Goal: Transaction & Acquisition: Purchase product/service

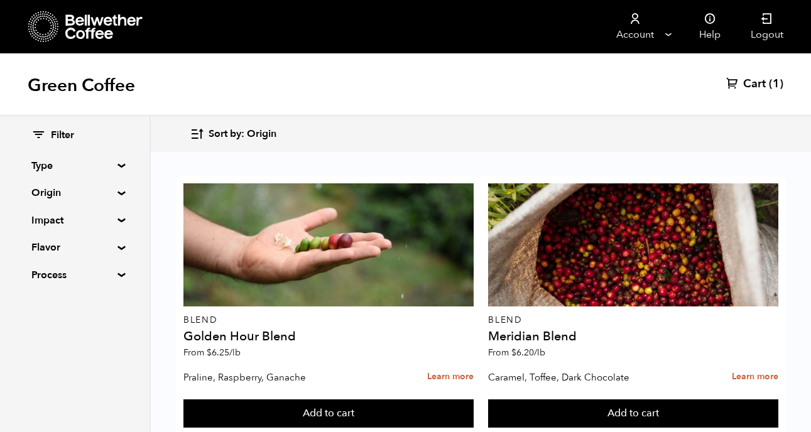
click at [751, 74] on div "Green Coffee Cart (1)" at bounding box center [405, 84] width 811 height 63
click at [754, 92] on div "Green Coffee Cart (1)" at bounding box center [405, 84] width 811 height 63
click at [754, 77] on span "Cart" at bounding box center [754, 84] width 23 height 15
click at [755, 80] on span "Cart" at bounding box center [754, 84] width 23 height 15
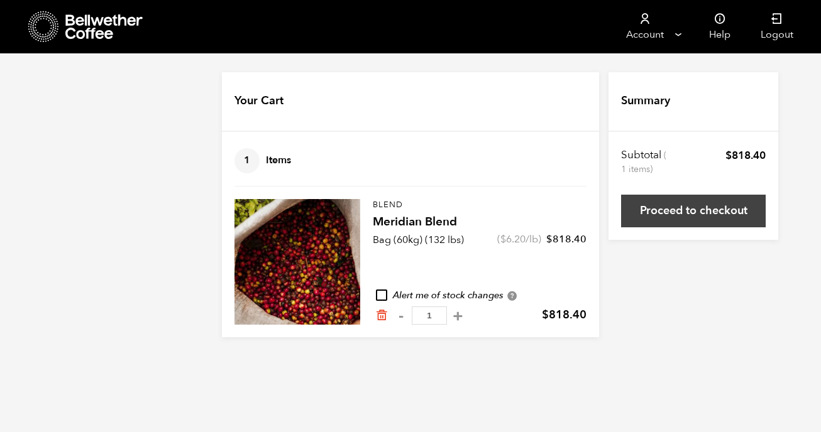
click at [667, 206] on link "Proceed to checkout" at bounding box center [693, 211] width 145 height 33
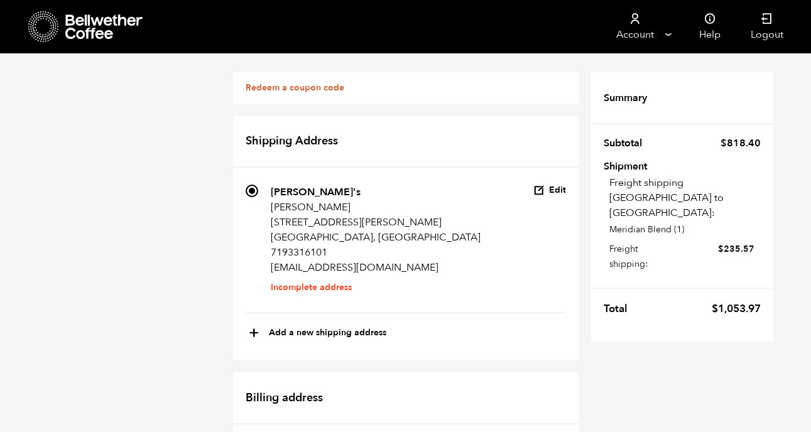
click at [566, 185] on button "Edit" at bounding box center [550, 191] width 33 height 12
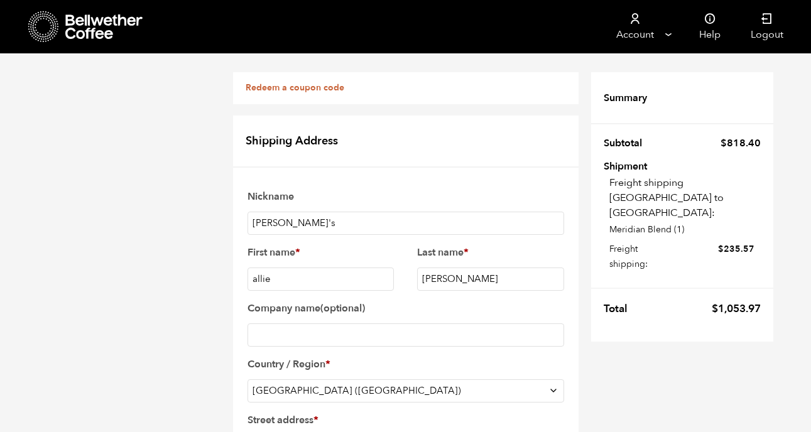
scroll to position [211, 0]
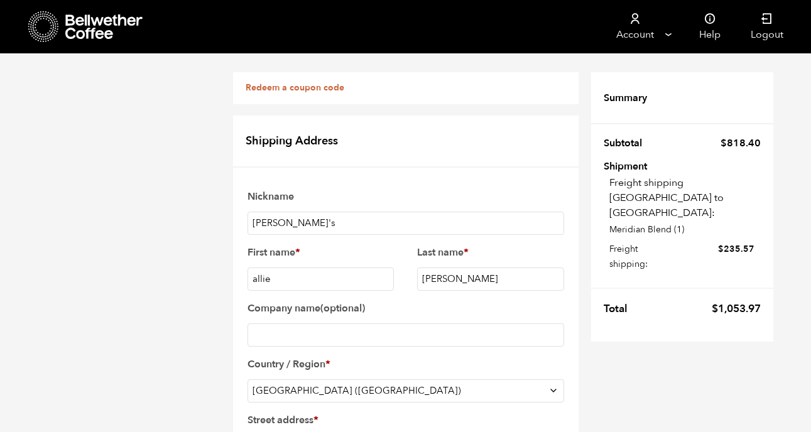
paste input "[STREET_ADDRESS][PERSON_NAME]"
drag, startPoint x: 343, startPoint y: 236, endPoint x: 300, endPoint y: 236, distance: 43.4
type input "[STREET_ADDRESS][PERSON_NAME]"
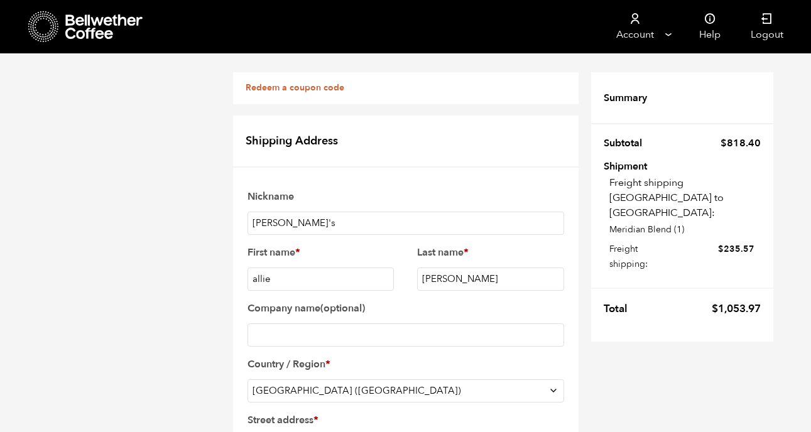
paste input "[GEOGRAPHIC_DATA],"
type input "[GEOGRAPHIC_DATA]"
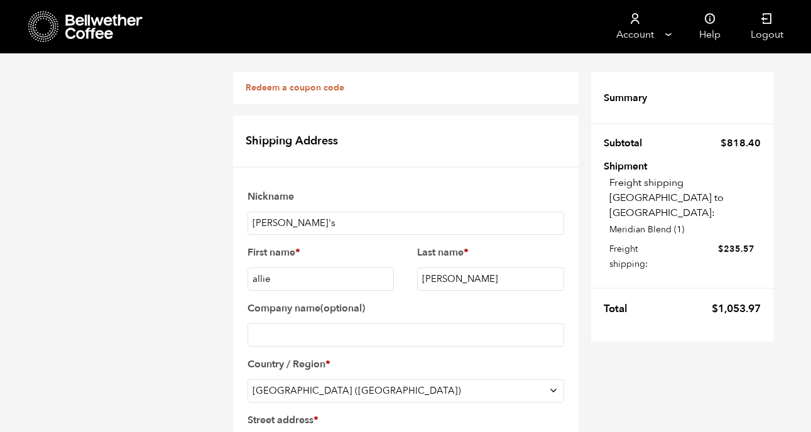
select select "[GEOGRAPHIC_DATA]"
drag, startPoint x: 354, startPoint y: 238, endPoint x: 317, endPoint y: 238, distance: 36.5
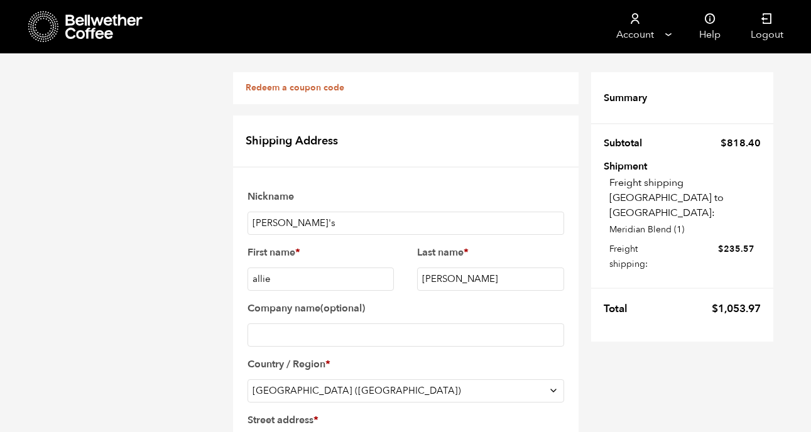
type input "[STREET_ADDRESS][PERSON_NAME]"
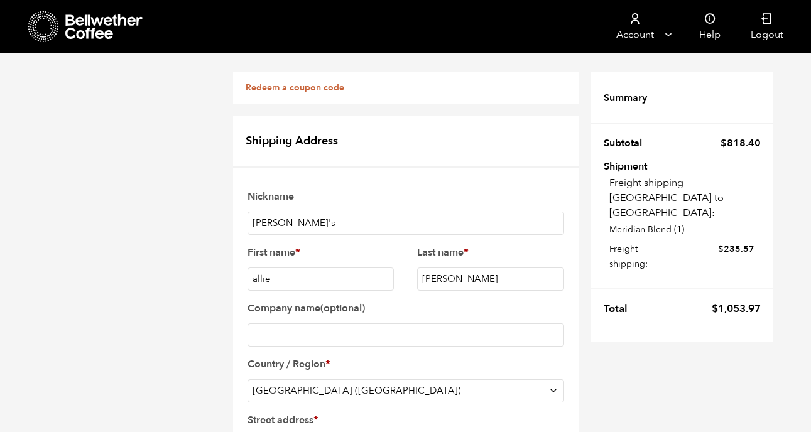
paste input "76016"
type input "76016"
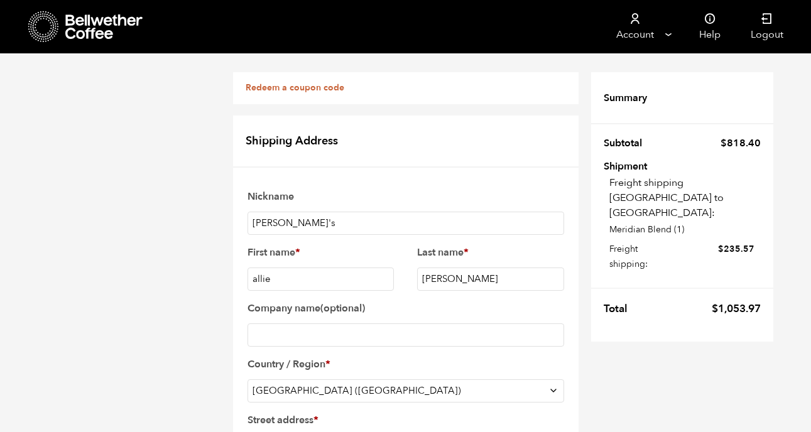
checkbox input "true"
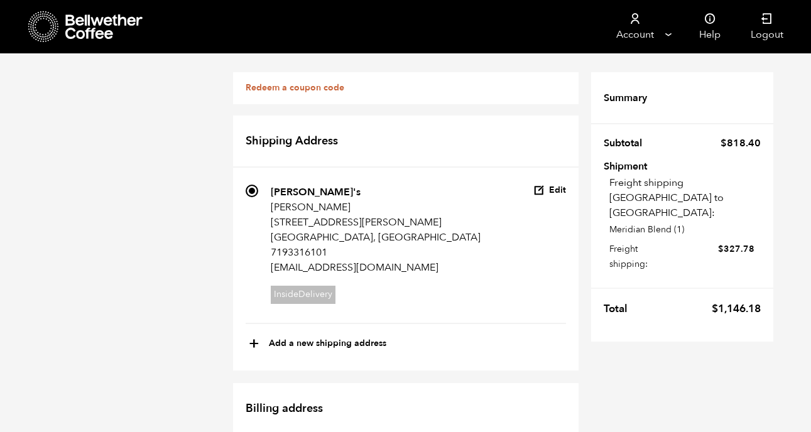
scroll to position [641, 0]
